Goal: Task Accomplishment & Management: Use online tool/utility

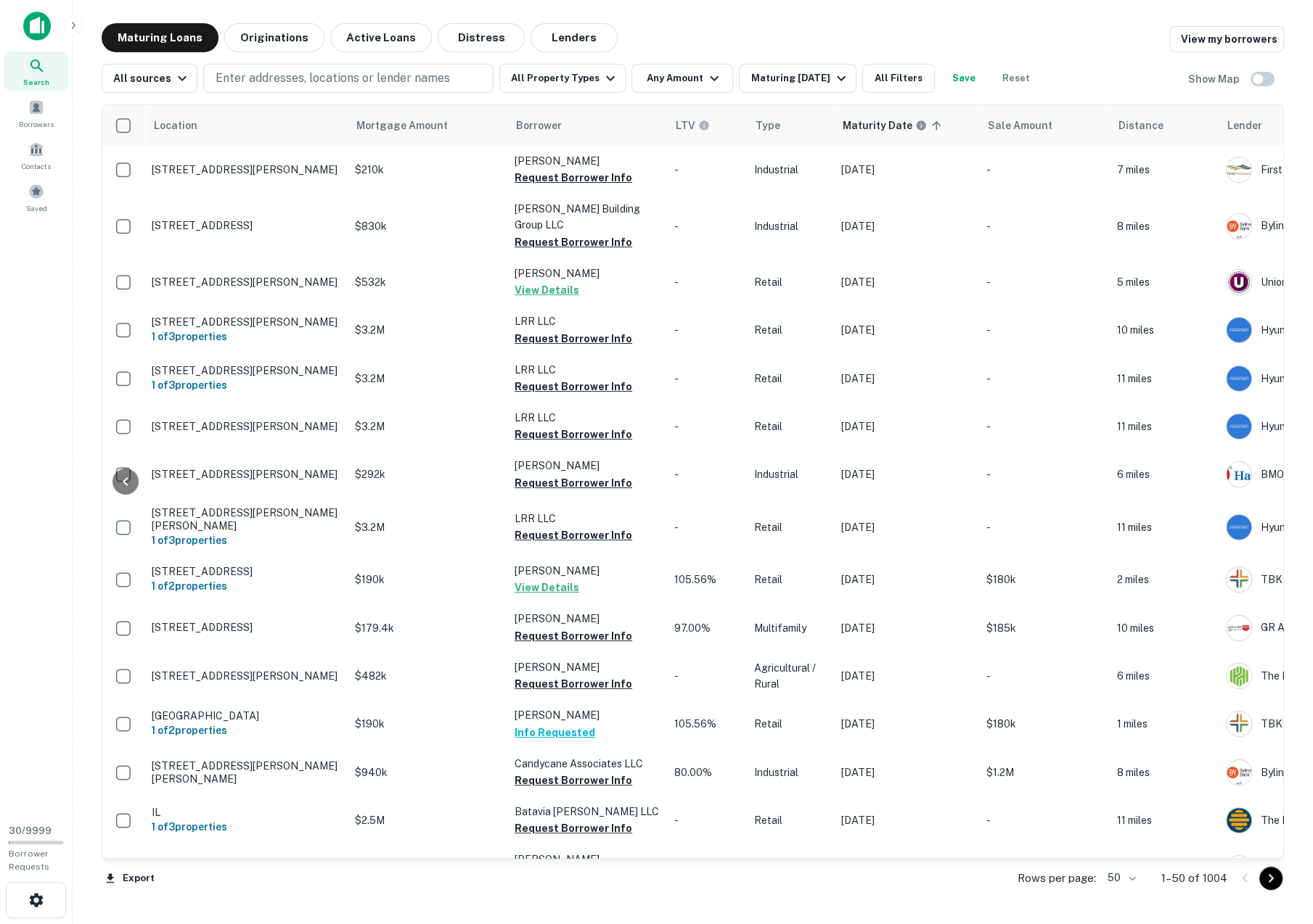
scroll to position [0, 1159]
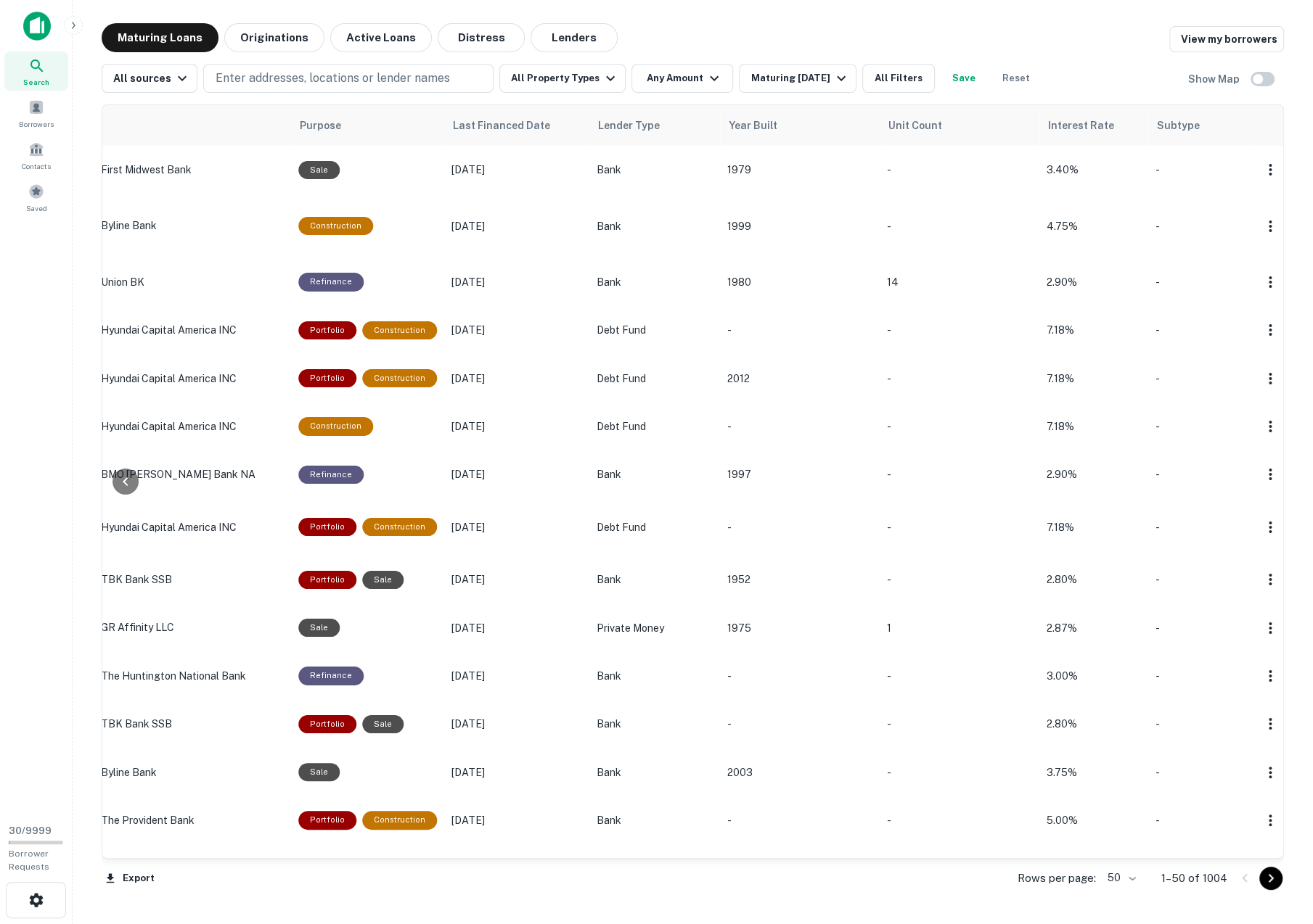
click at [38, 31] on img at bounding box center [38, 25] width 28 height 29
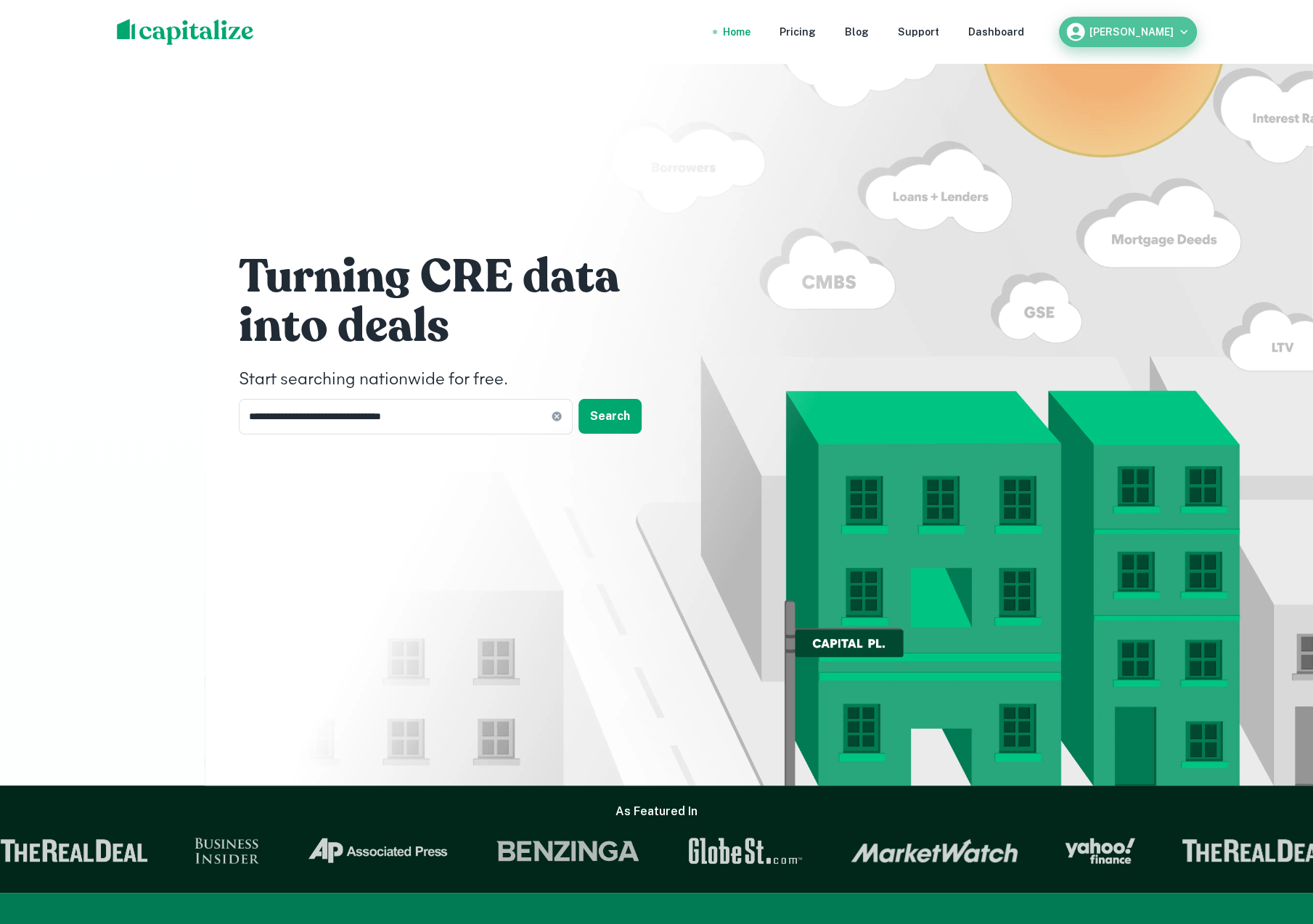
click at [1167, 32] on h6 "[PERSON_NAME]" at bounding box center [1131, 32] width 84 height 10
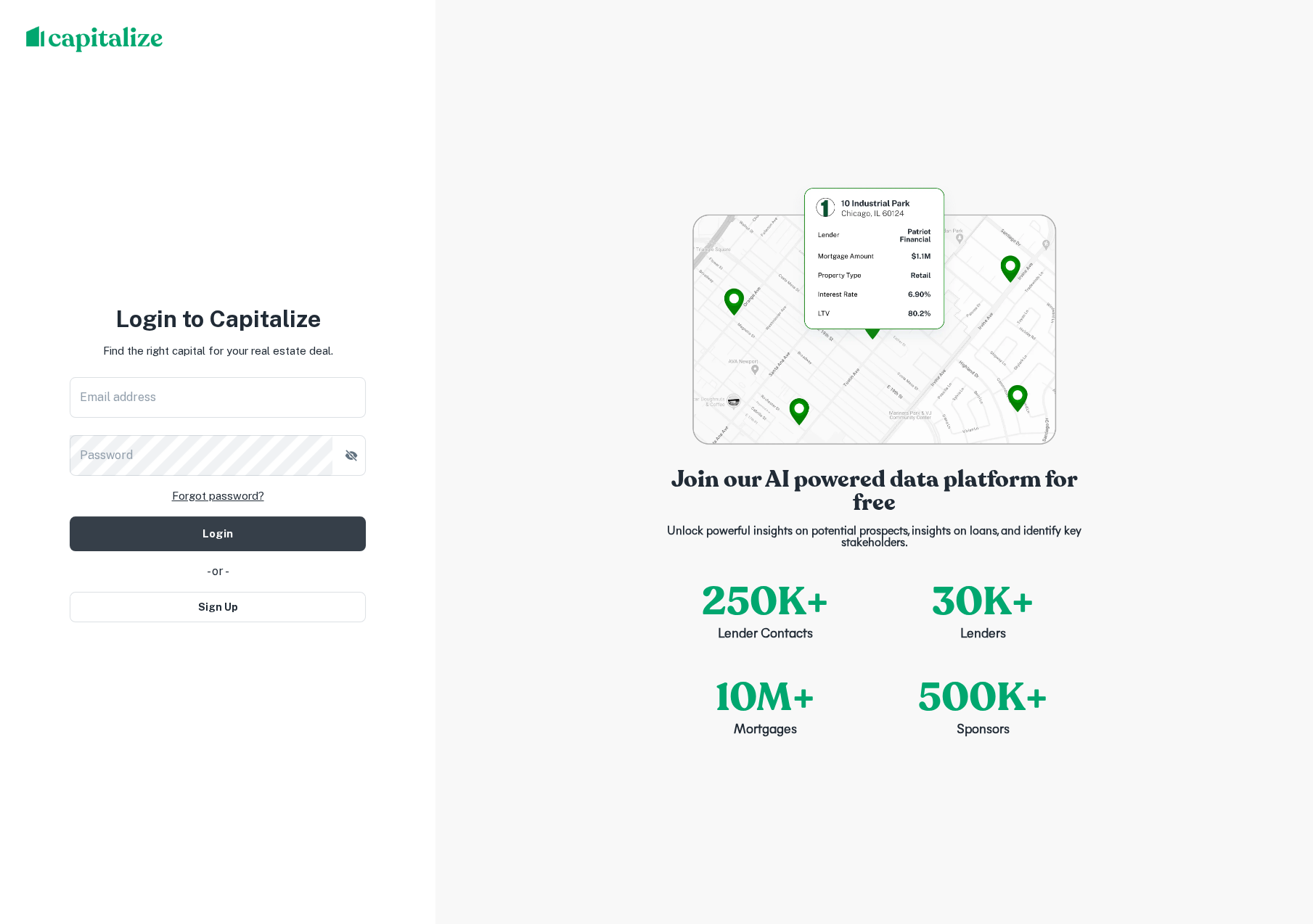
click at [73, 38] on img at bounding box center [94, 39] width 137 height 26
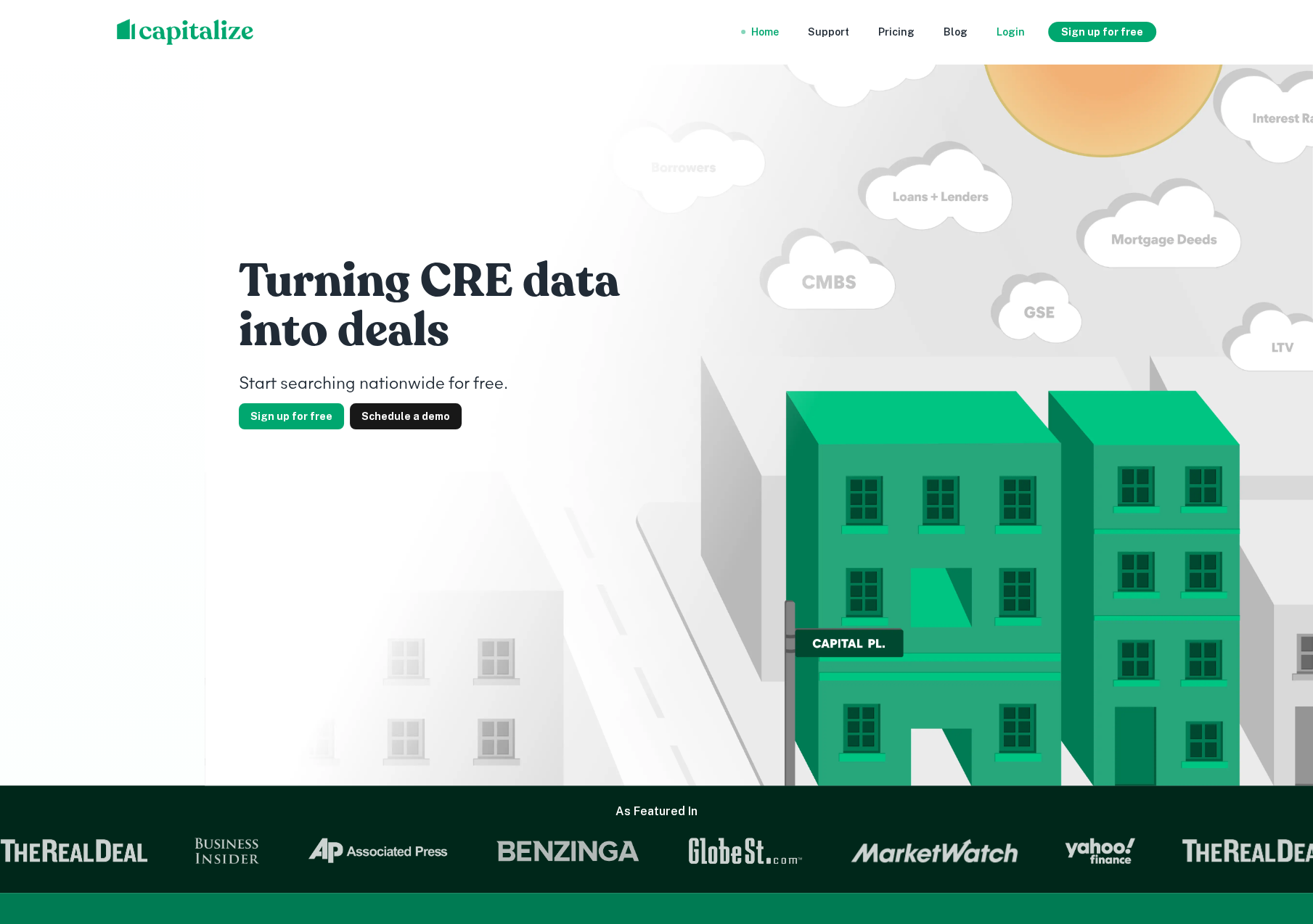
click at [1025, 33] on div "Login" at bounding box center [1010, 31] width 28 height 16
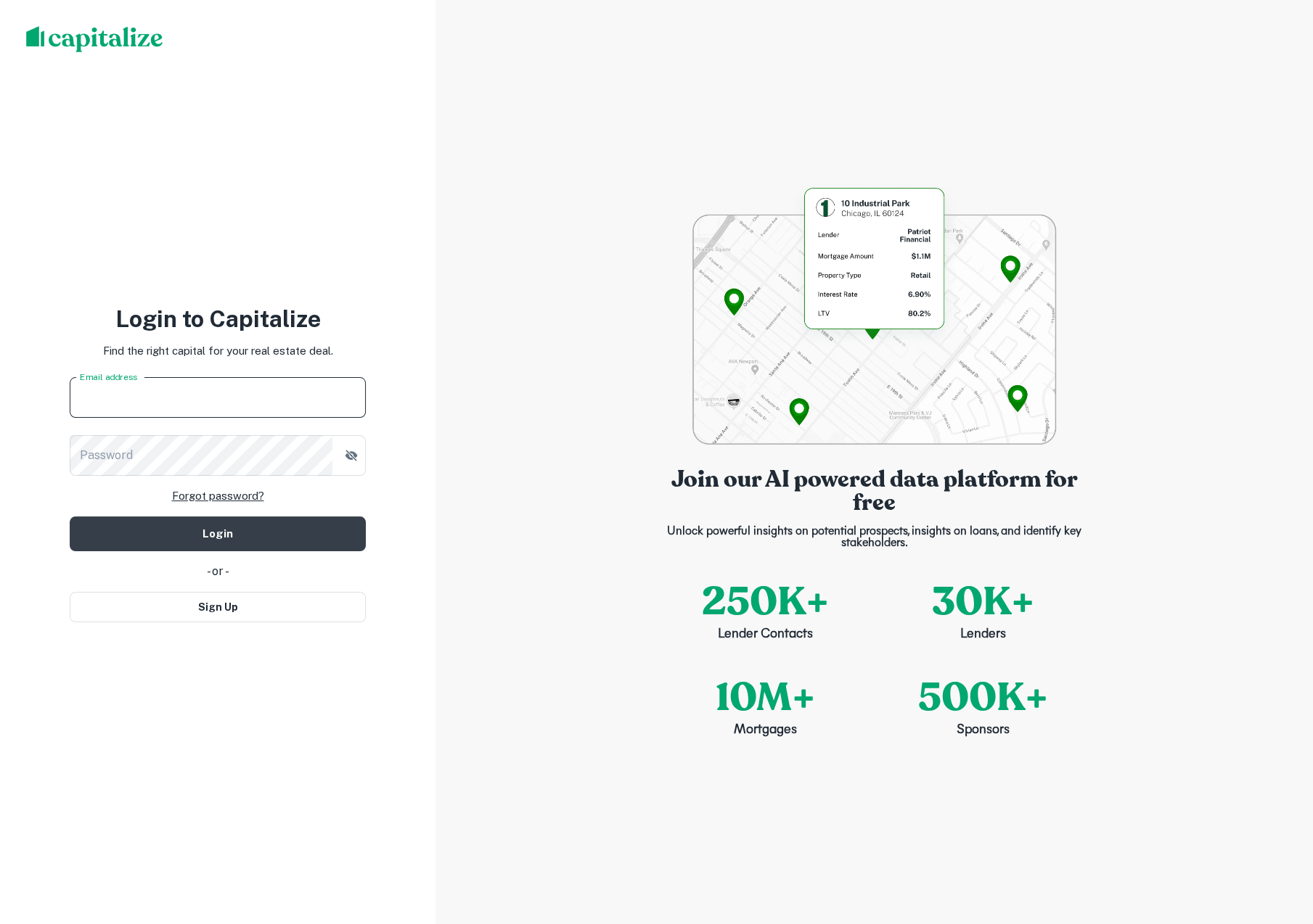
click at [221, 404] on input "Email address" at bounding box center [218, 397] width 296 height 41
type input "**********"
click at [0, 923] on com-1password-button at bounding box center [0, 924] width 0 height 0
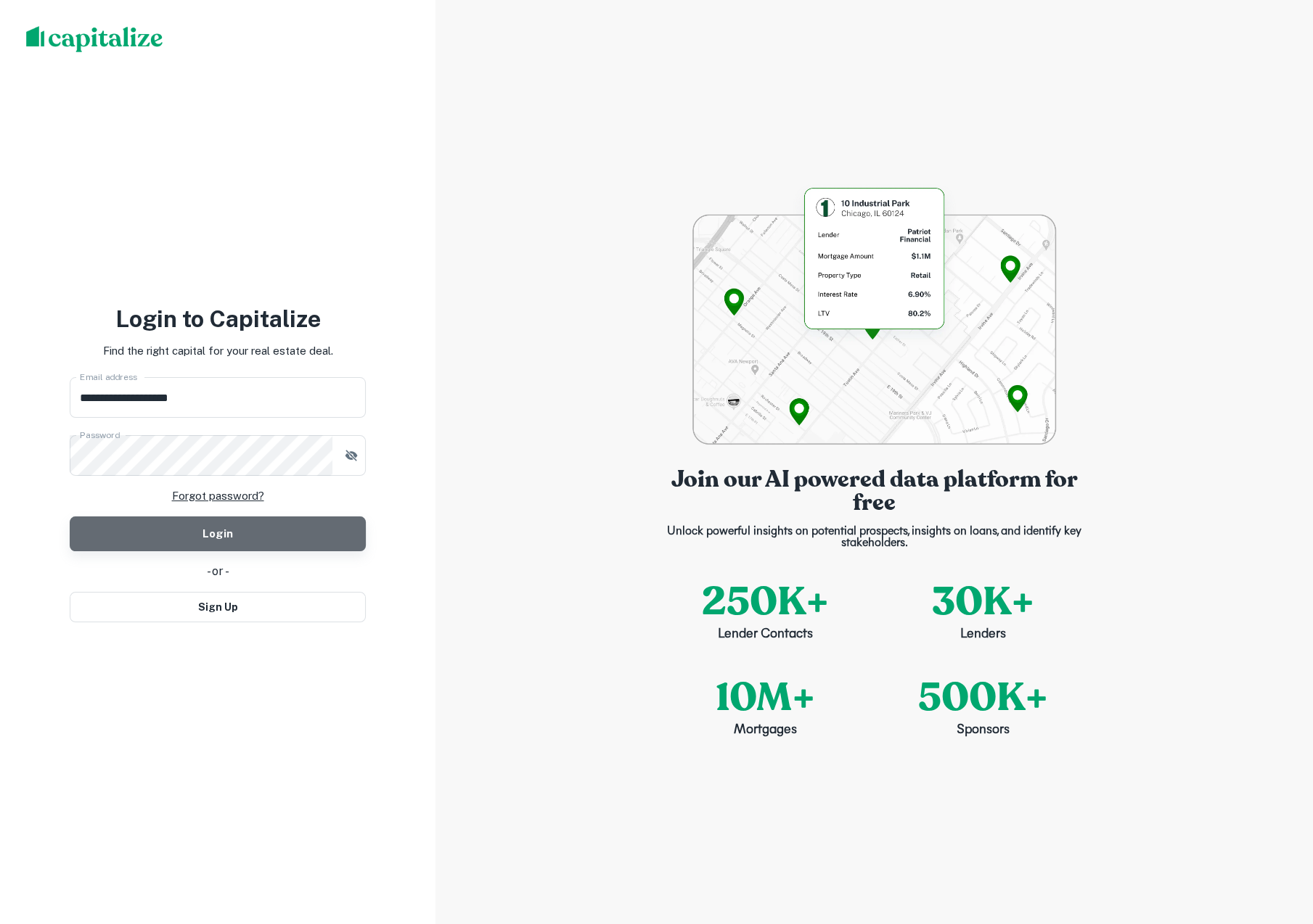
click at [195, 535] on button "Login" at bounding box center [218, 534] width 296 height 35
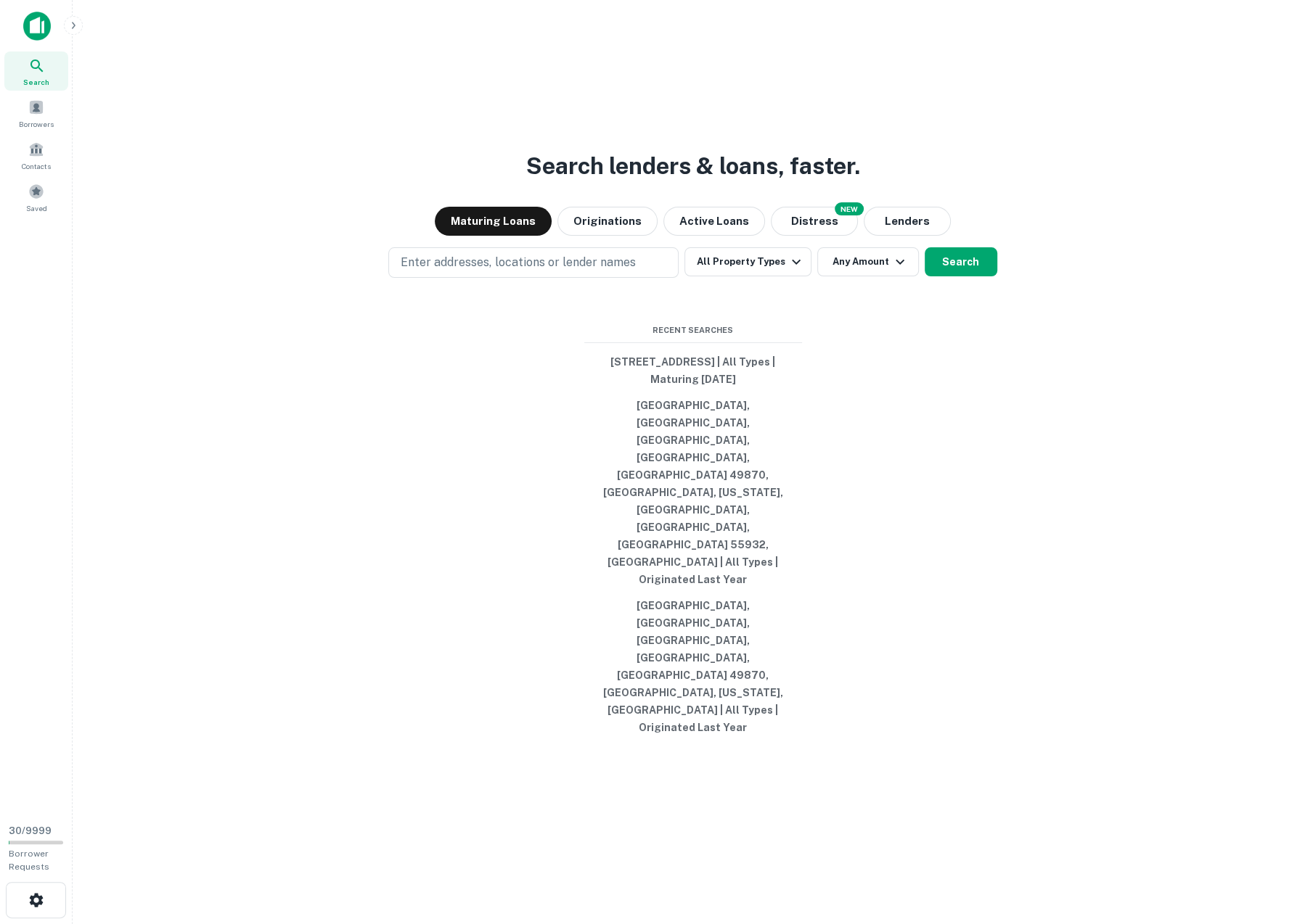
click at [41, 28] on img at bounding box center [38, 25] width 28 height 29
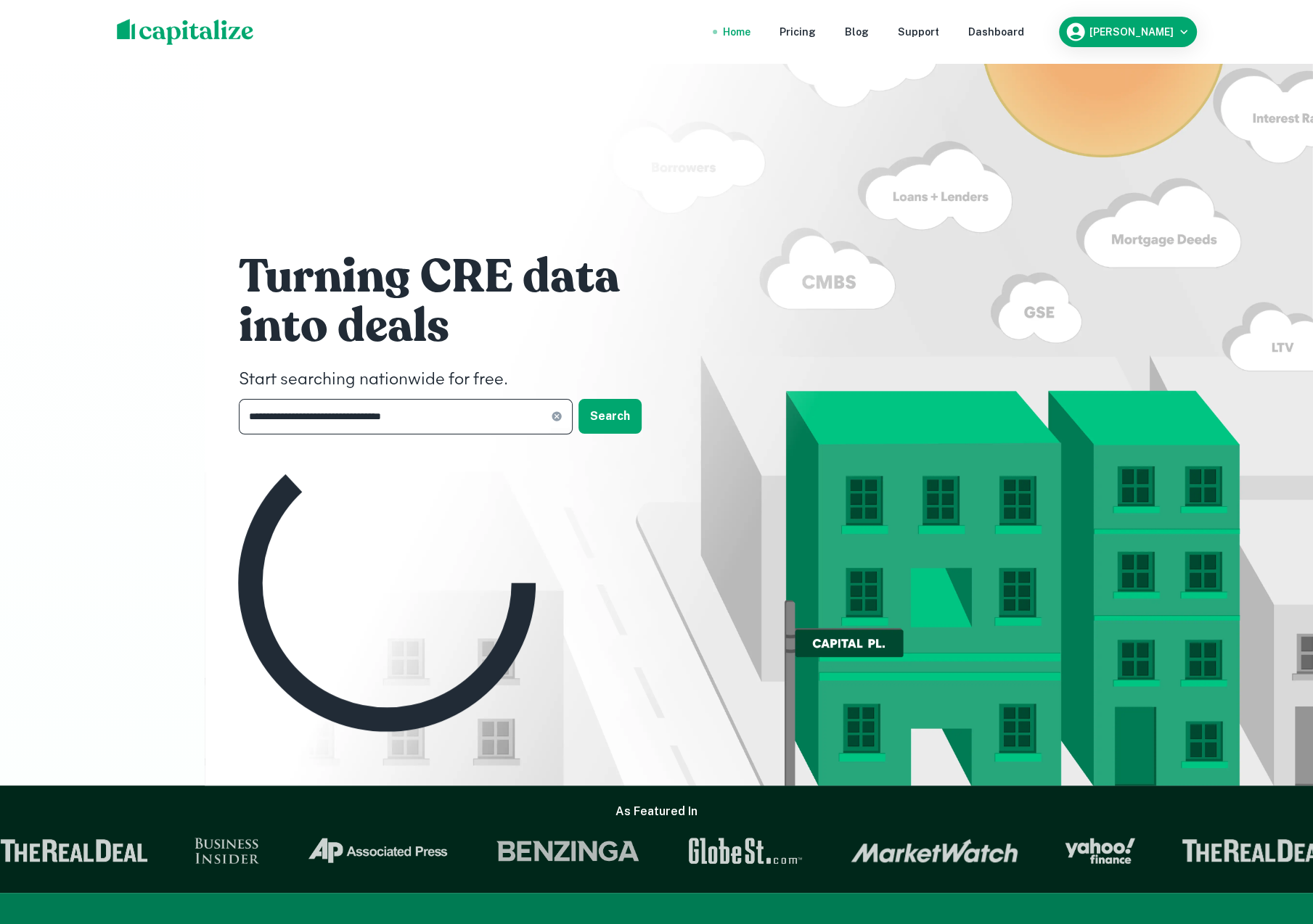
click at [358, 422] on input "**********" at bounding box center [394, 417] width 312 height 36
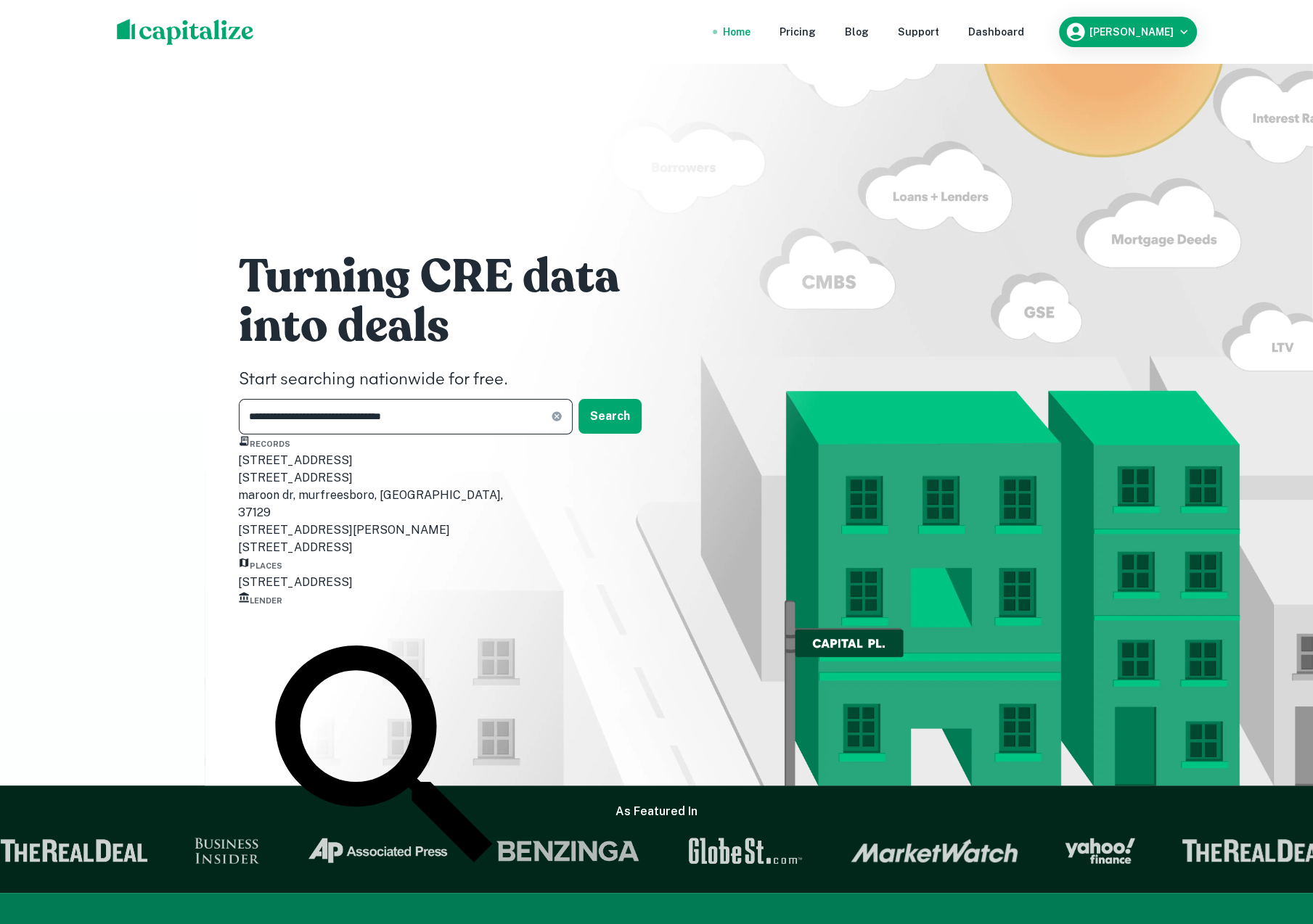
click at [326, 591] on div "[STREET_ADDRESS]" at bounding box center [386, 583] width 298 height 17
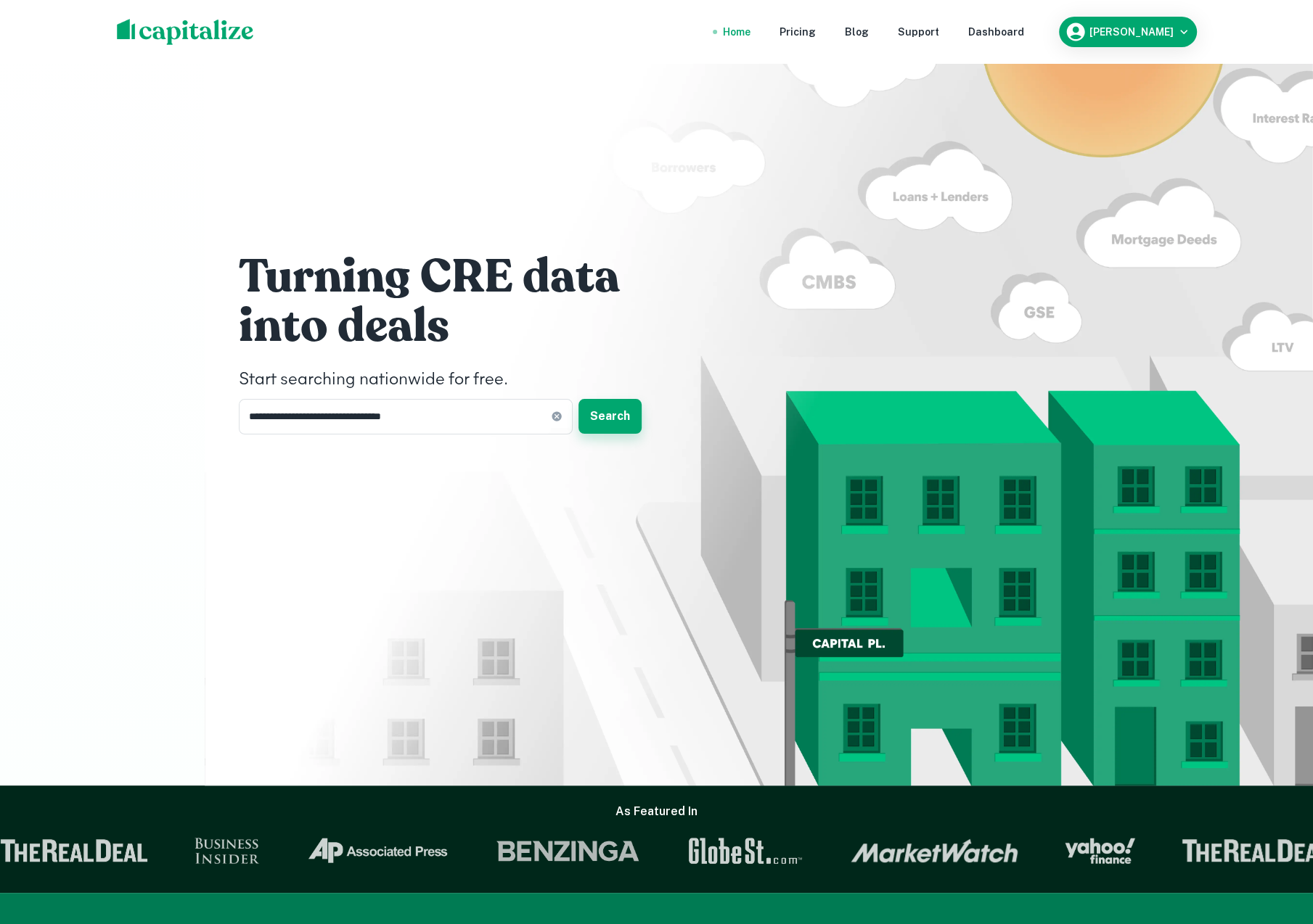
click at [604, 417] on button "Search" at bounding box center [610, 417] width 63 height 35
